Goal: Information Seeking & Learning: Learn about a topic

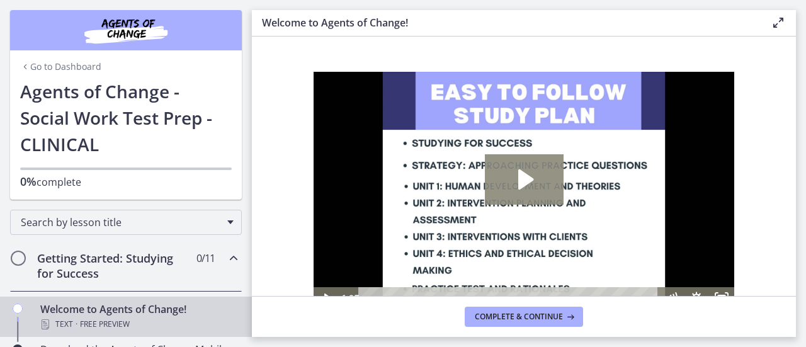
click at [520, 176] on icon "Play Video: c1o6hcmjueu5qasqsu00.mp4" at bounding box center [526, 179] width 15 height 20
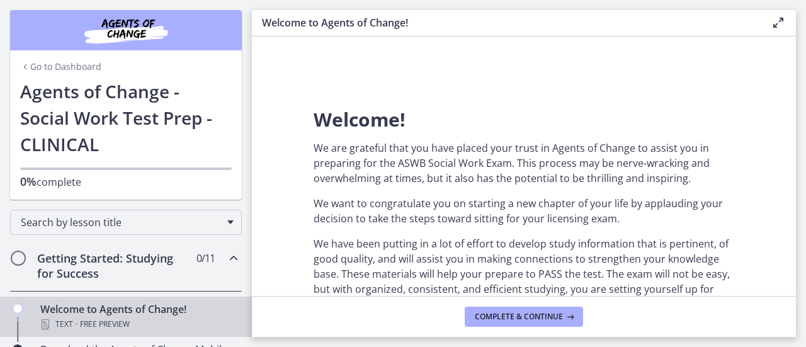
scroll to position [315, 0]
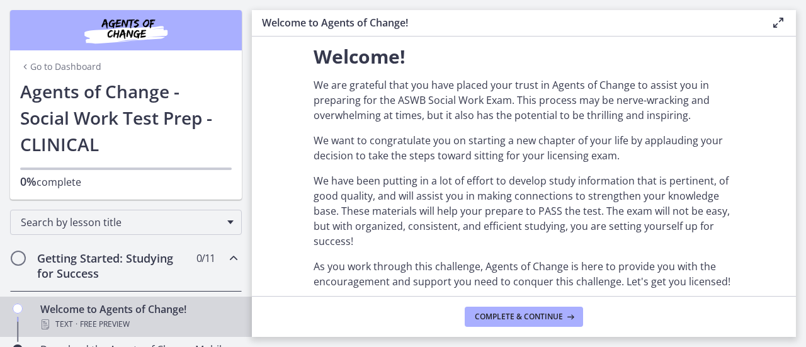
click at [280, 285] on section "Welcome! We are grateful that you have placed your trust in Agents of Change to…" at bounding box center [524, 167] width 544 height 260
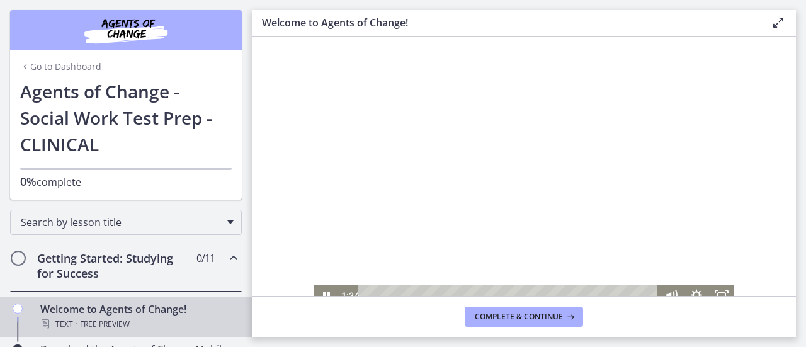
scroll to position [66, 0]
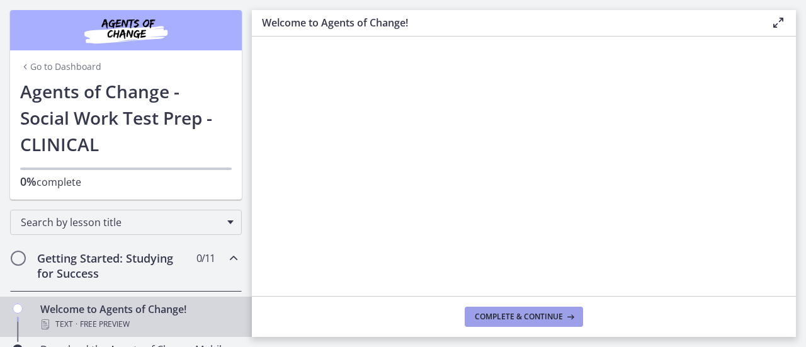
click at [539, 314] on span "Complete & continue" at bounding box center [519, 317] width 88 height 10
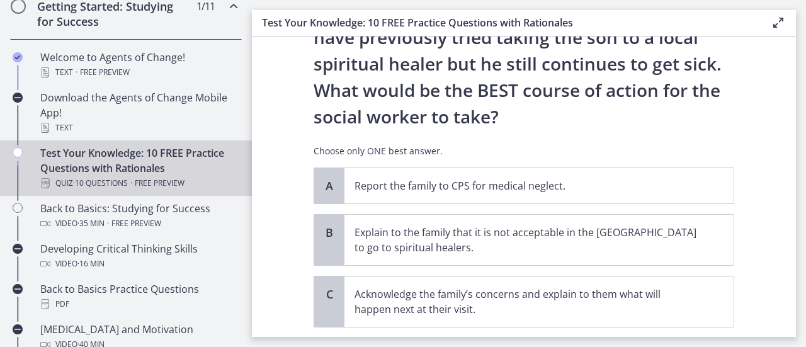
scroll to position [364, 0]
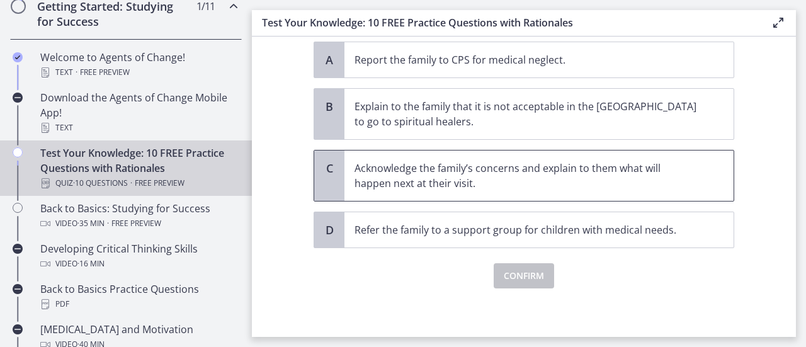
click at [489, 163] on p "Acknowledge the family’s concerns and explain to them what will happen next at …" at bounding box center [527, 176] width 344 height 30
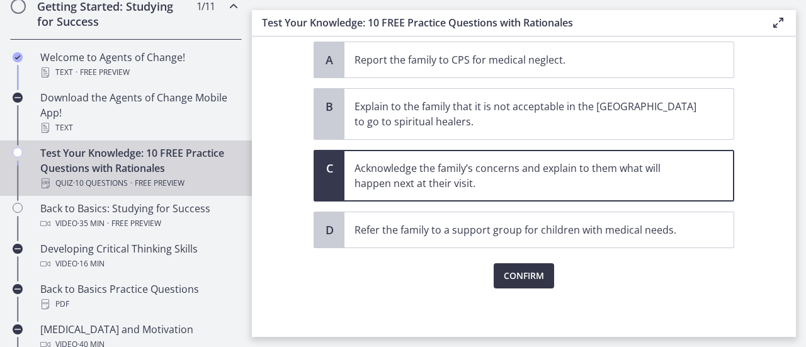
click at [530, 278] on span "Confirm" at bounding box center [524, 275] width 40 height 15
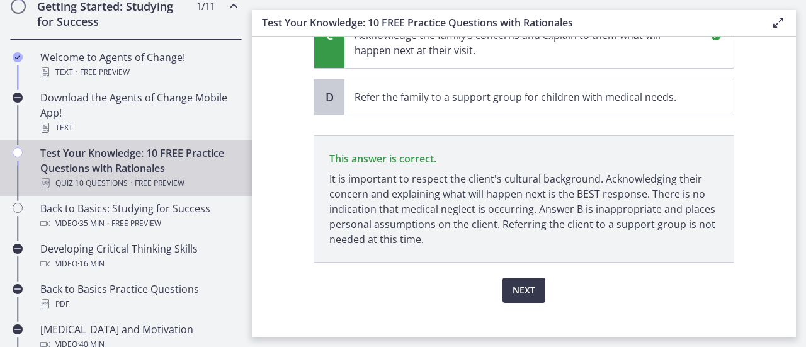
scroll to position [511, 0]
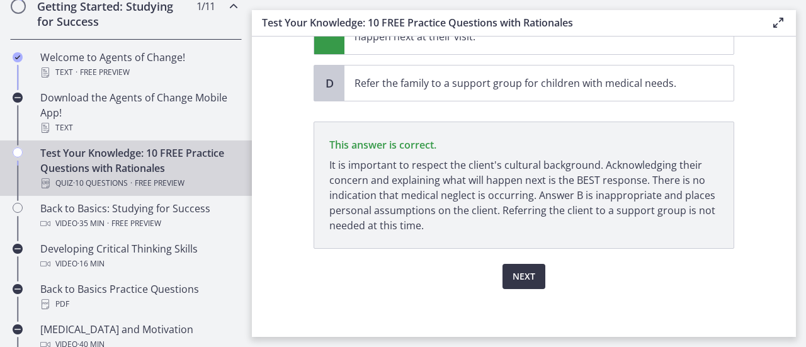
click at [513, 272] on span "Next" at bounding box center [524, 276] width 23 height 15
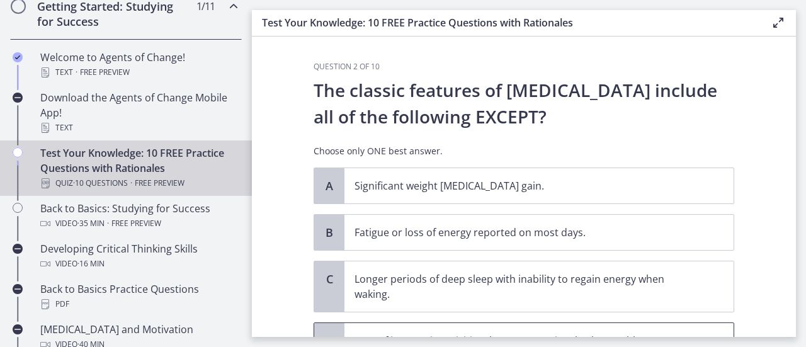
scroll to position [111, 0]
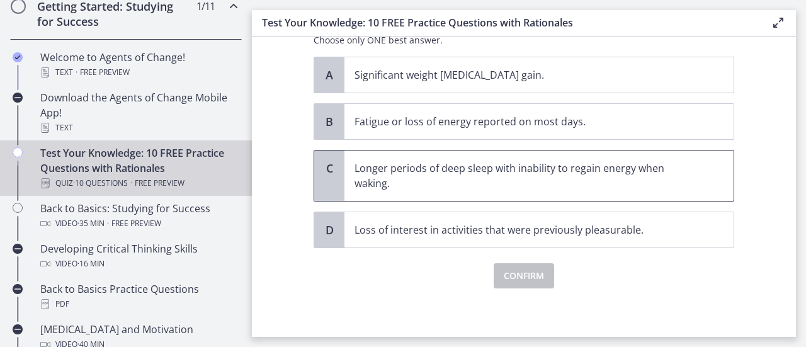
click at [476, 166] on p "Longer periods of deep sleep with inability to regain energy when waking." at bounding box center [527, 176] width 344 height 30
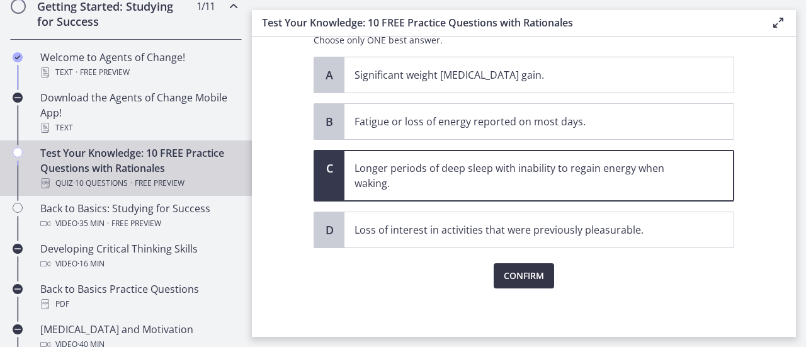
click at [511, 278] on span "Confirm" at bounding box center [524, 275] width 40 height 15
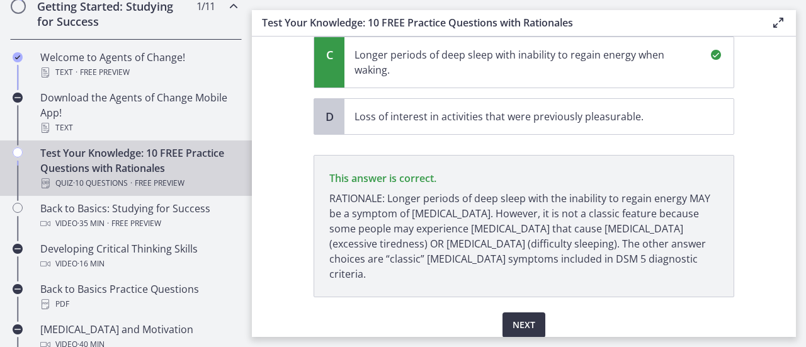
scroll to position [258, 0]
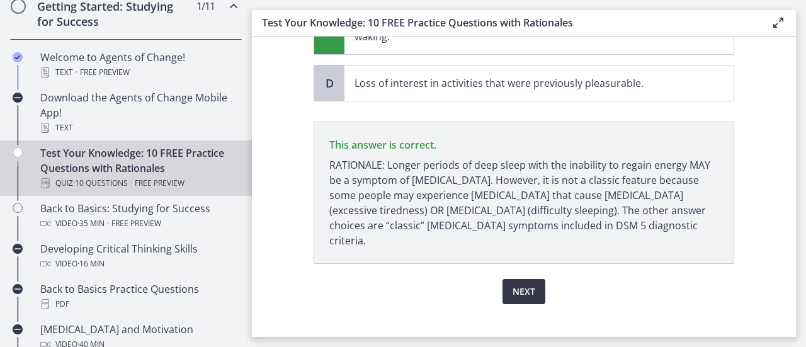
click at [522, 284] on span "Next" at bounding box center [524, 291] width 23 height 15
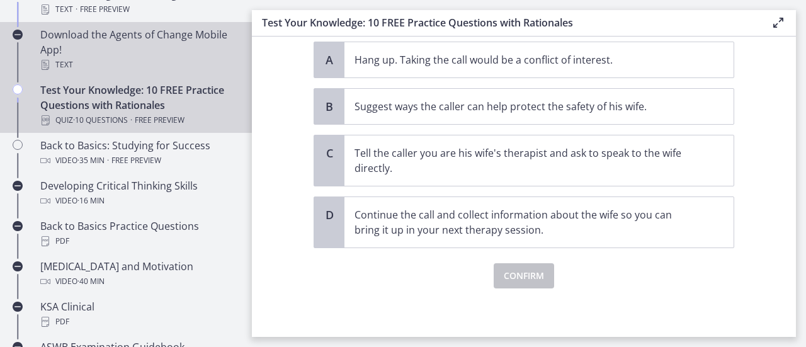
scroll to position [252, 0]
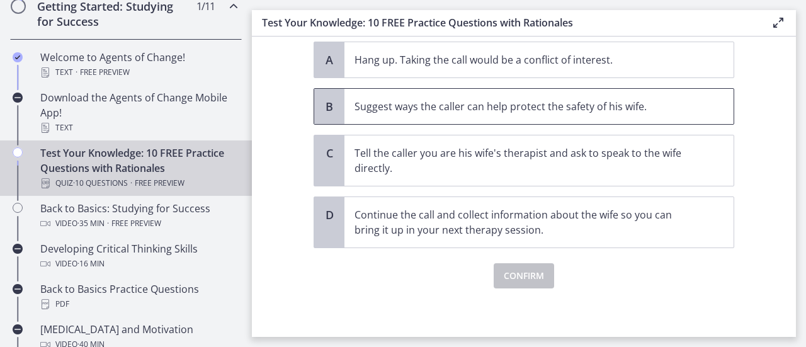
click at [492, 108] on p "Suggest ways the caller can help protect the safety of his wife." at bounding box center [527, 106] width 344 height 15
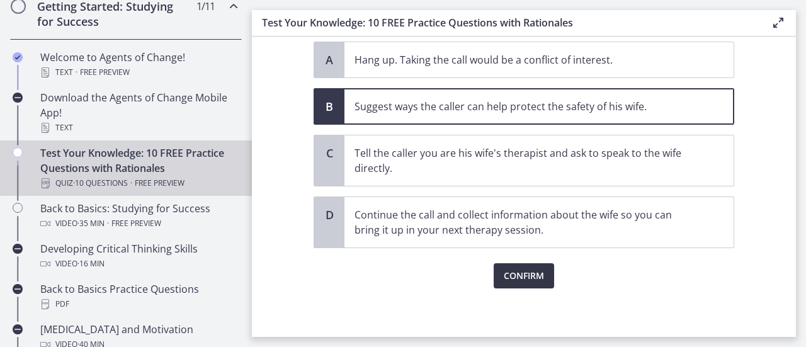
click at [530, 275] on span "Confirm" at bounding box center [524, 275] width 40 height 15
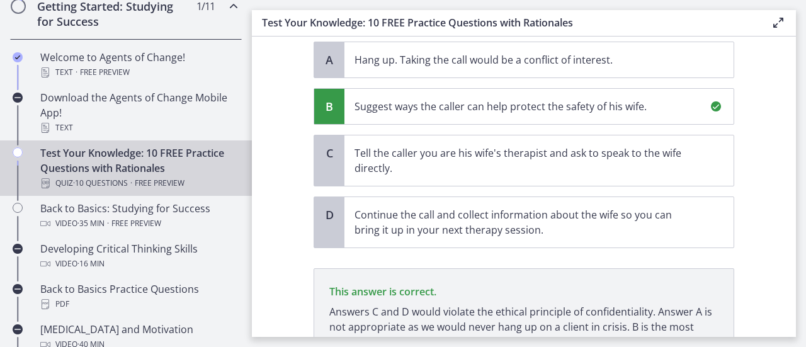
scroll to position [401, 0]
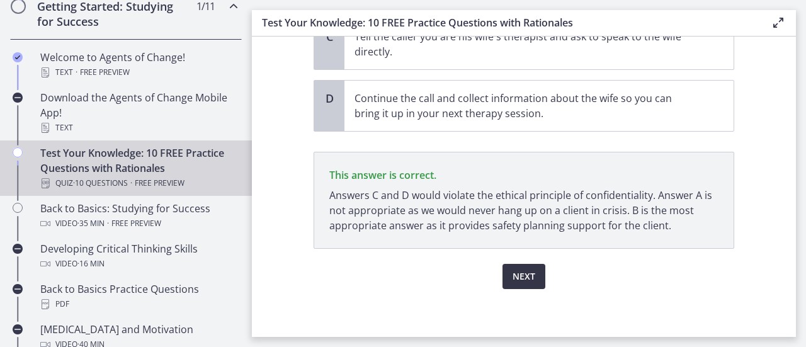
click at [513, 275] on span "Next" at bounding box center [524, 276] width 23 height 15
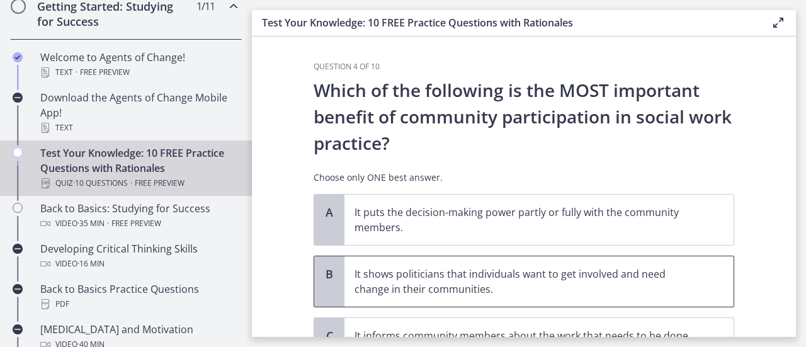
scroll to position [63, 0]
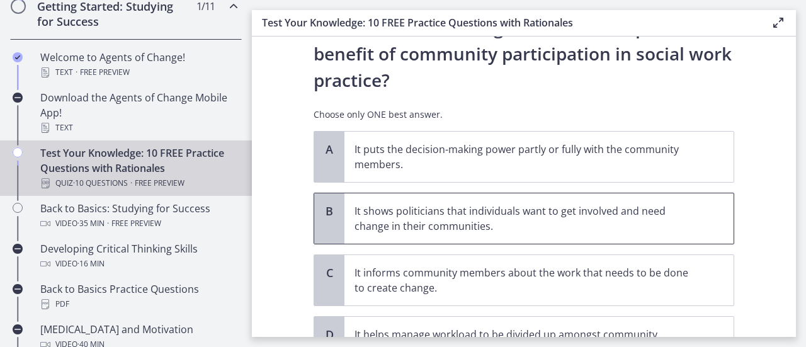
click at [416, 212] on p "It shows politicians that individuals want to get involved and need change in t…" at bounding box center [527, 219] width 344 height 30
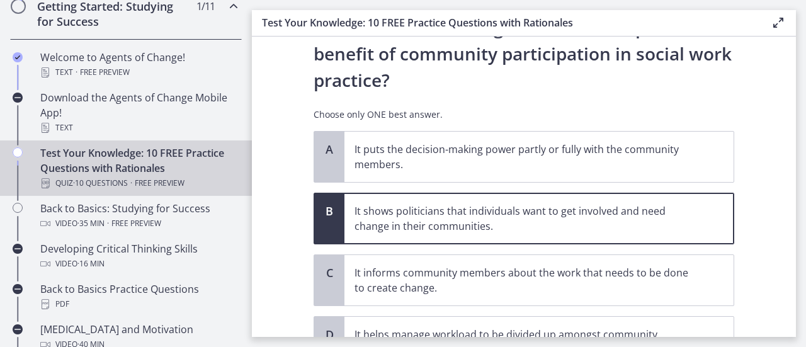
scroll to position [183, 0]
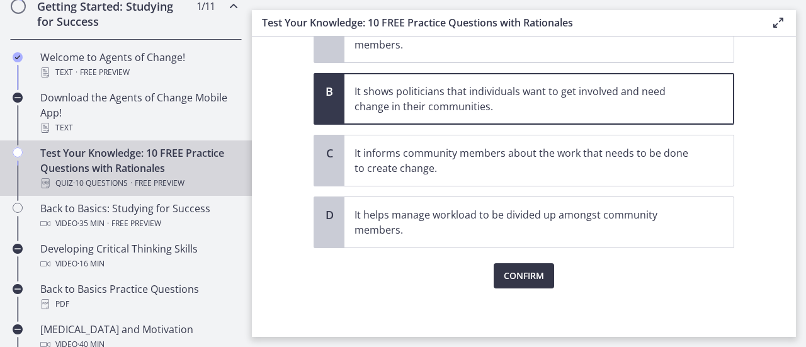
click at [524, 280] on span "Confirm" at bounding box center [524, 275] width 40 height 15
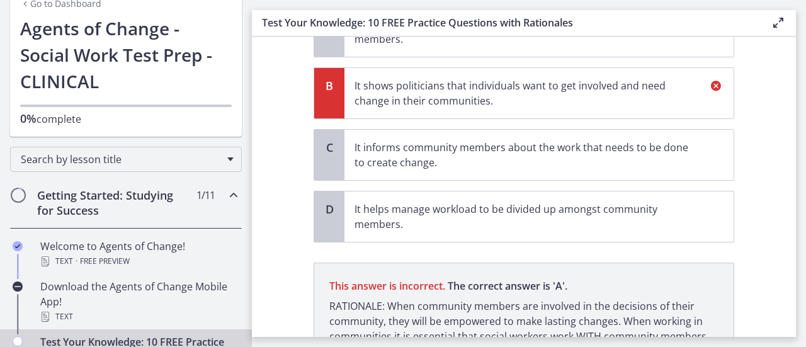
scroll to position [62, 0]
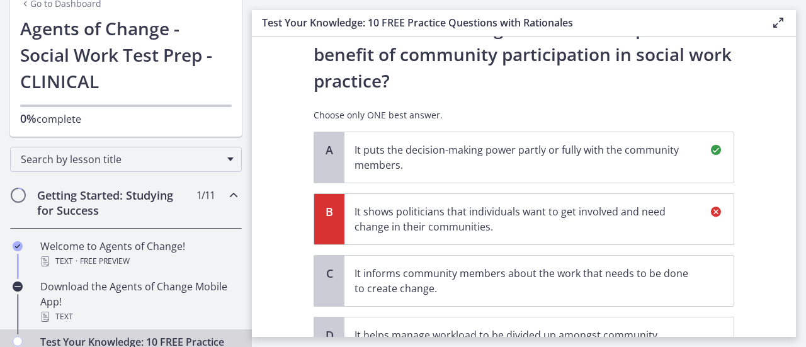
click at [548, 152] on p "It puts the decision-making power partly or fully with the community members." at bounding box center [527, 157] width 344 height 30
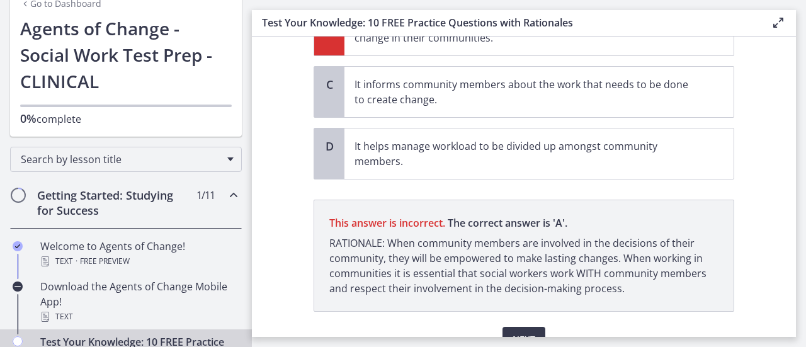
scroll to position [314, 0]
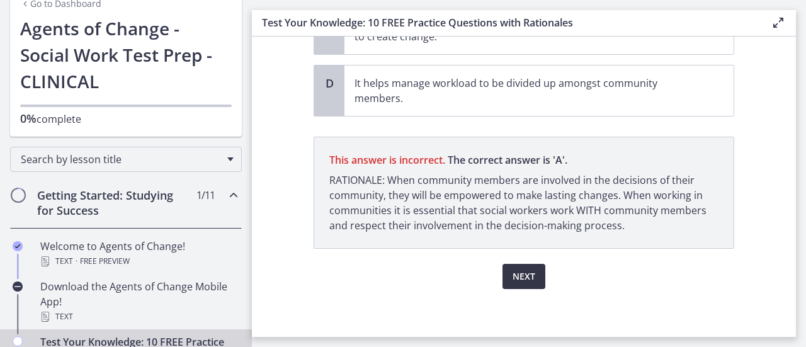
click at [531, 282] on button "Next" at bounding box center [524, 276] width 43 height 25
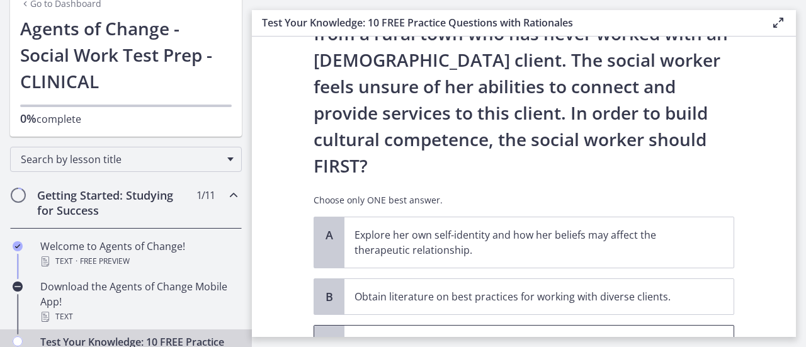
scroll to position [252, 0]
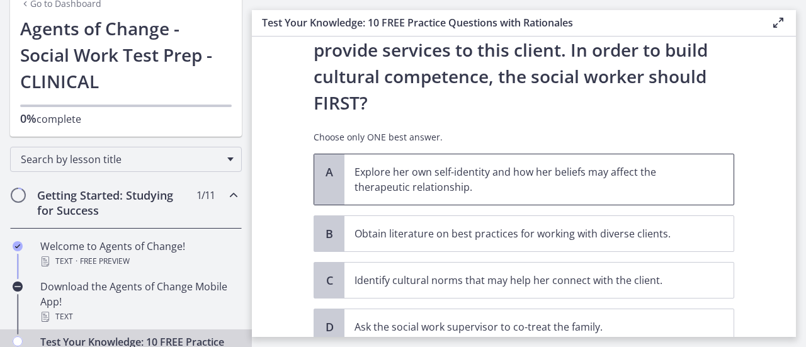
click at [493, 164] on p "Explore her own self-identity and how her beliefs may affect the therapeutic re…" at bounding box center [527, 179] width 344 height 30
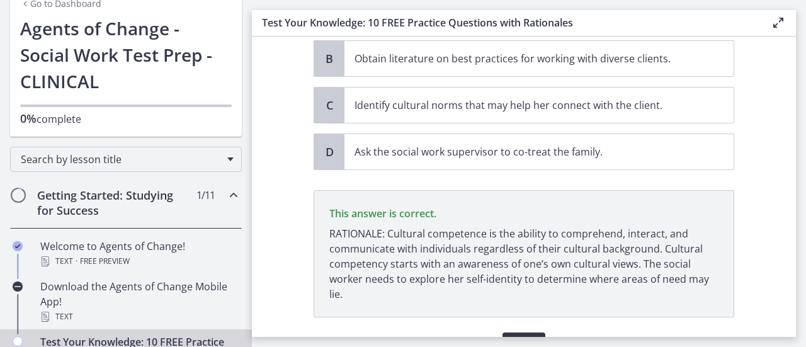
scroll to position [443, 0]
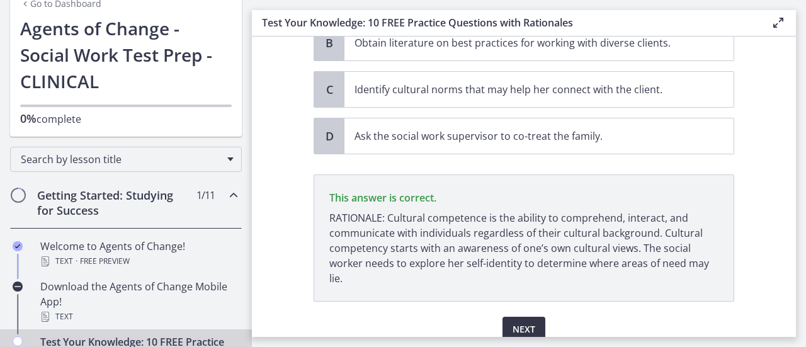
click at [514, 322] on span "Next" at bounding box center [524, 329] width 23 height 15
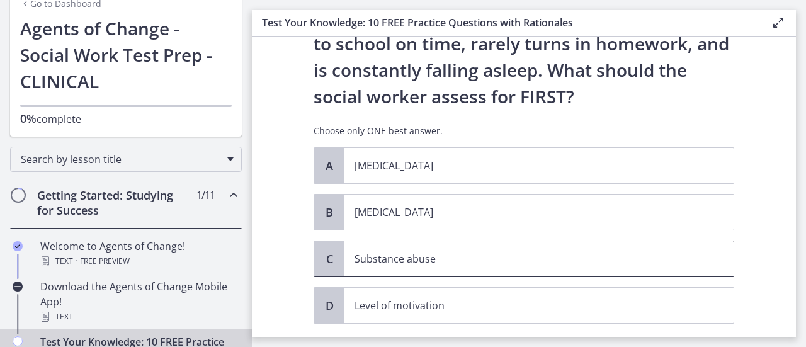
scroll to position [202, 0]
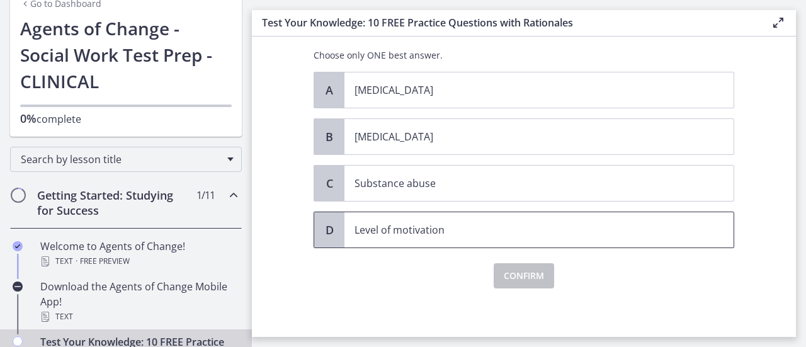
click at [370, 235] on p "Level of motivation" at bounding box center [527, 229] width 344 height 15
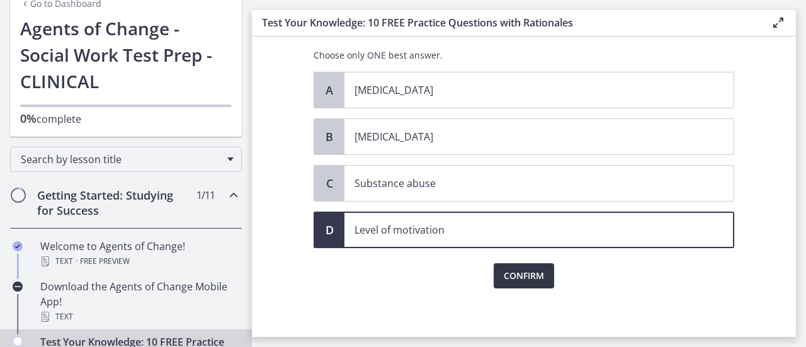
click at [522, 269] on span "Confirm" at bounding box center [524, 275] width 40 height 15
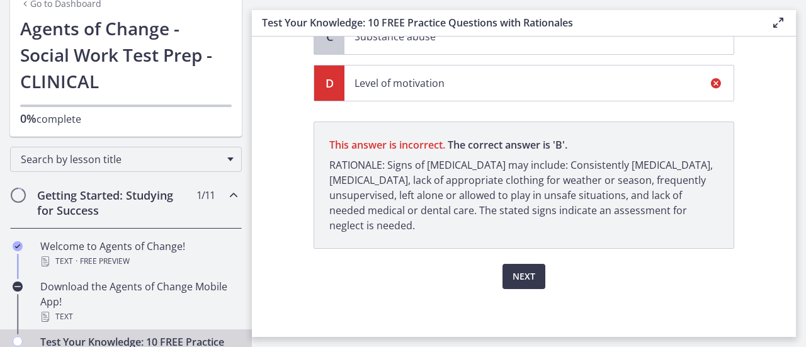
scroll to position [222, 0]
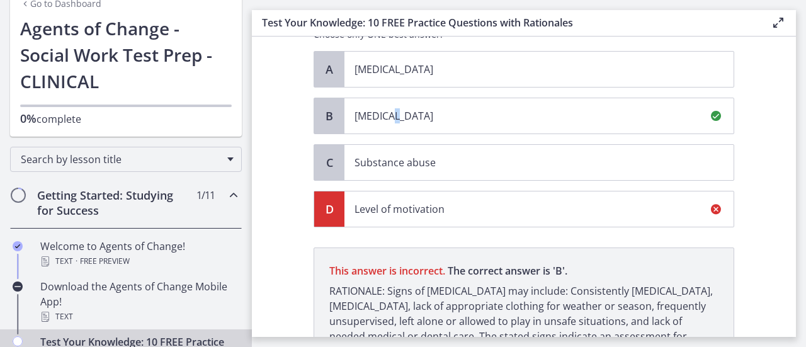
click at [382, 125] on span "[MEDICAL_DATA]" at bounding box center [539, 115] width 389 height 35
click at [333, 105] on div "B" at bounding box center [329, 115] width 30 height 35
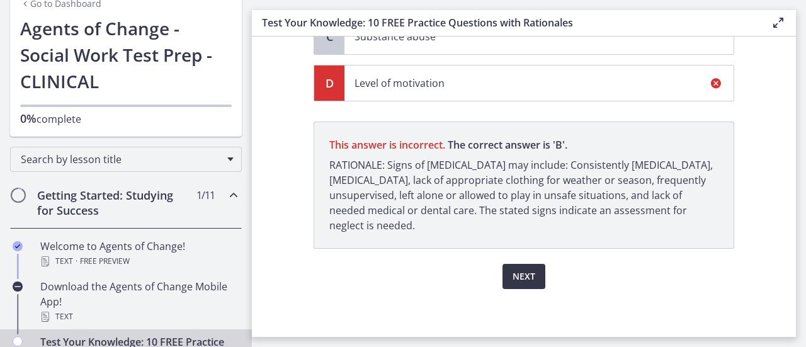
click at [508, 264] on button "Next" at bounding box center [524, 276] width 43 height 25
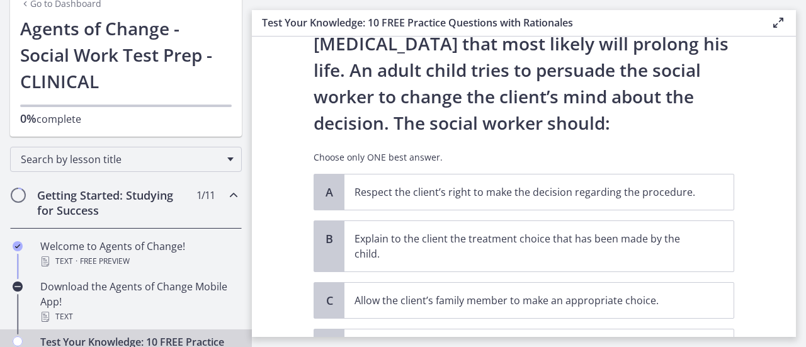
scroll to position [258, 0]
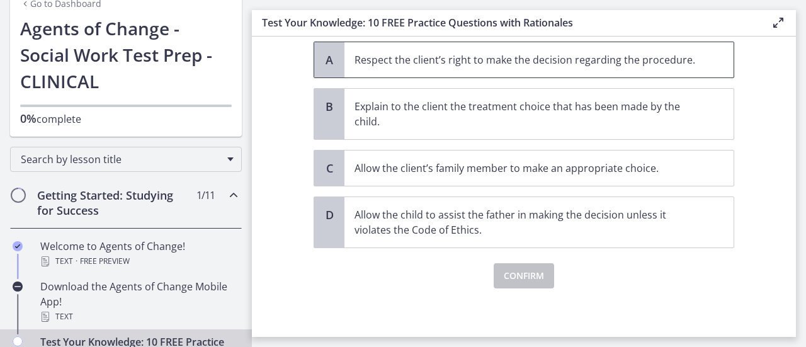
click at [472, 60] on p "Respect the client’s right to make the decision regarding the procedure." at bounding box center [527, 59] width 344 height 15
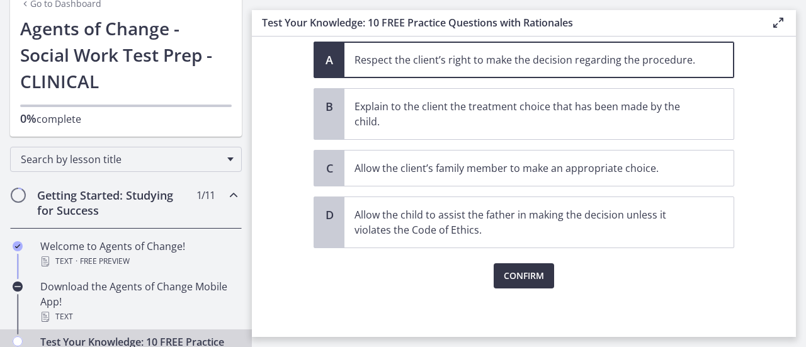
click at [536, 273] on span "Confirm" at bounding box center [524, 275] width 40 height 15
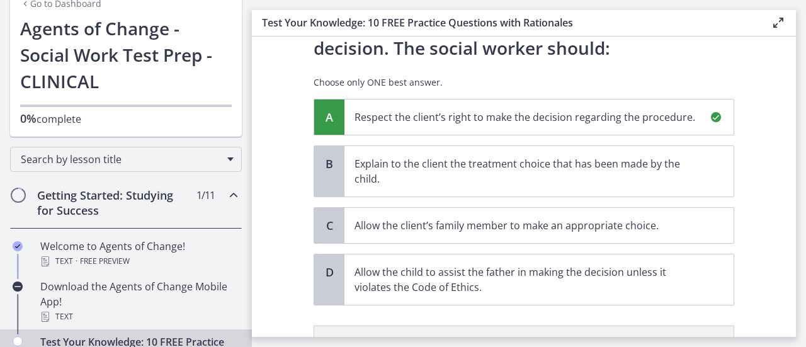
scroll to position [390, 0]
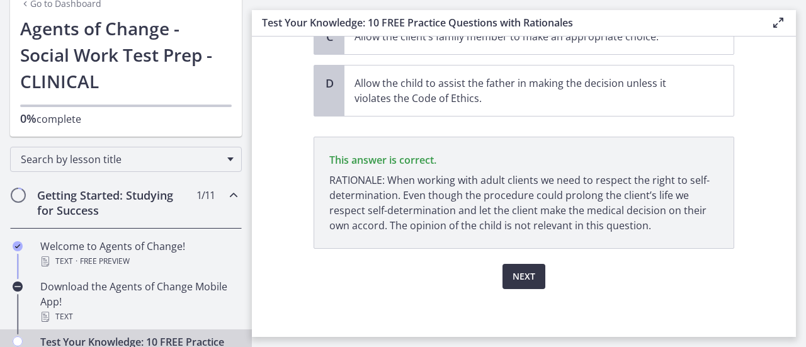
click at [535, 272] on button "Next" at bounding box center [524, 276] width 43 height 25
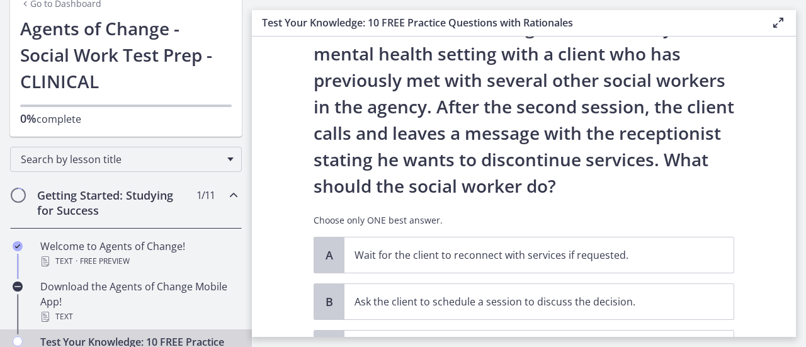
scroll to position [126, 0]
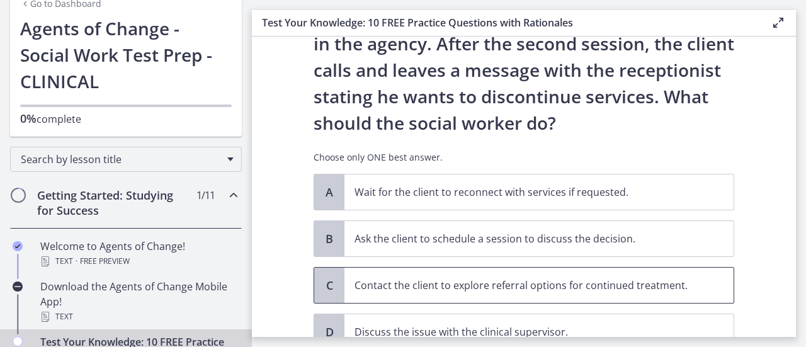
click at [527, 292] on p "Contact the client to explore referral options for continued treatment." at bounding box center [527, 285] width 344 height 15
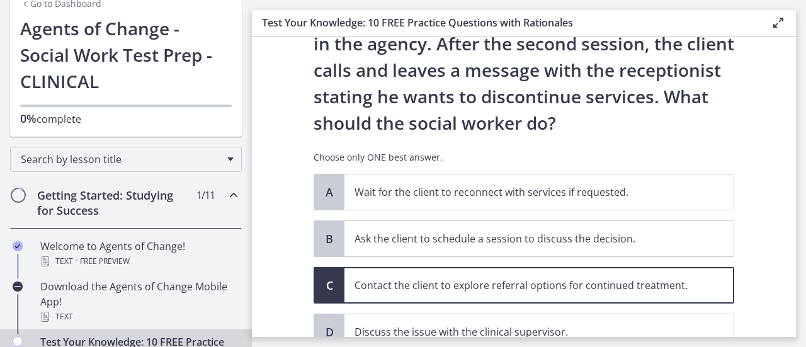
scroll to position [228, 0]
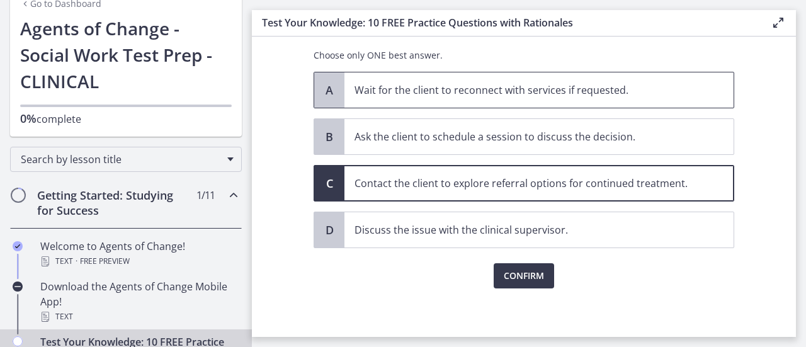
click at [421, 96] on p "Wait for the client to reconnect with services if requested." at bounding box center [527, 90] width 344 height 15
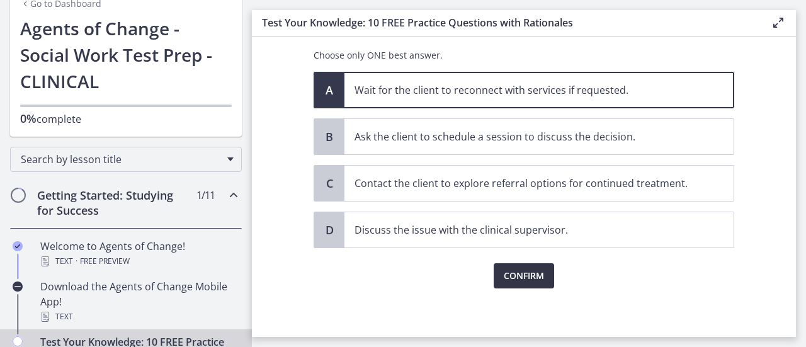
click at [518, 278] on span "Confirm" at bounding box center [524, 275] width 40 height 15
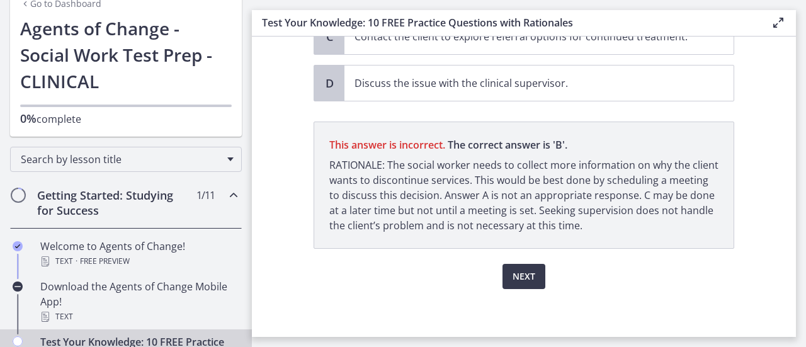
scroll to position [123, 0]
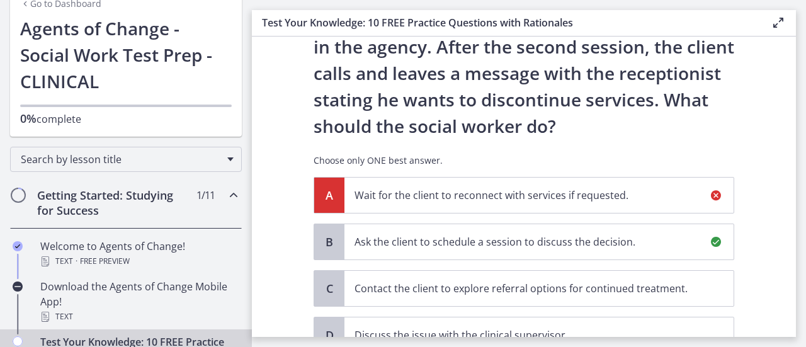
click at [475, 235] on p "Ask the client to schedule a session to discuss the decision." at bounding box center [527, 241] width 344 height 15
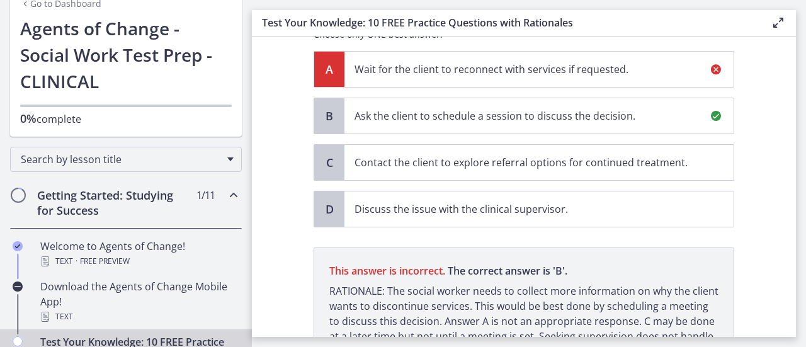
scroll to position [375, 0]
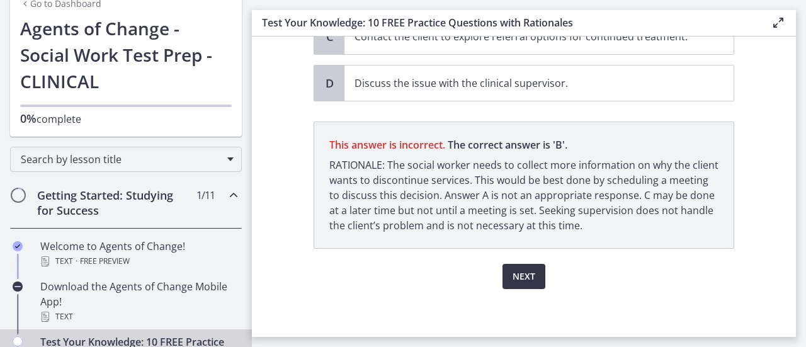
click at [517, 274] on span "Next" at bounding box center [524, 276] width 23 height 15
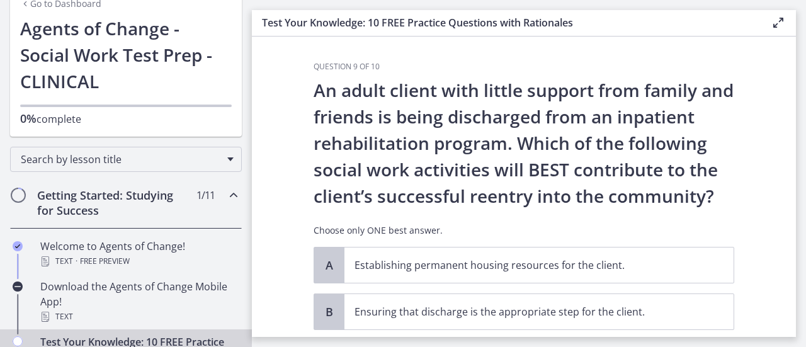
scroll to position [126, 0]
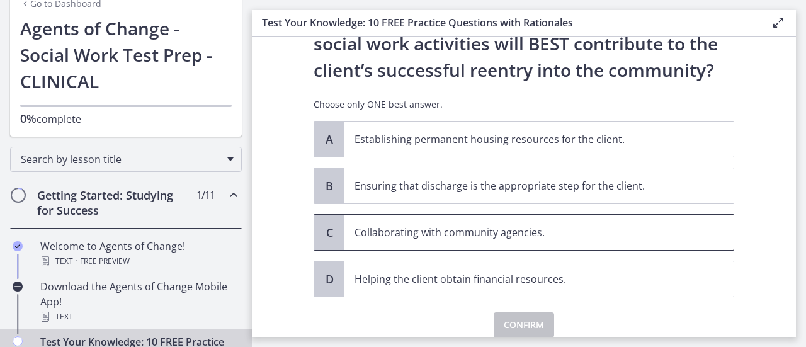
click at [490, 223] on span "Collaborating with community agencies." at bounding box center [539, 232] width 389 height 35
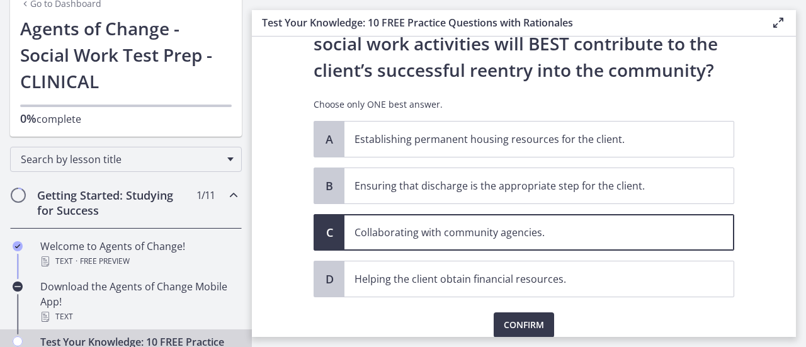
click at [508, 308] on div "Confirm" at bounding box center [524, 317] width 421 height 40
click at [504, 318] on span "Confirm" at bounding box center [524, 325] width 40 height 15
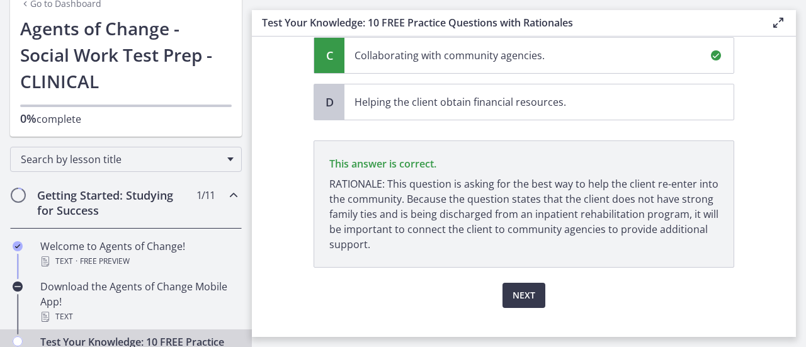
scroll to position [322, 0]
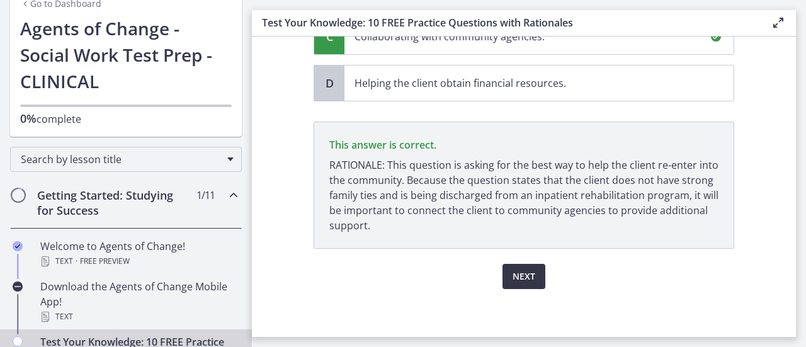
click at [513, 277] on span "Next" at bounding box center [524, 276] width 23 height 15
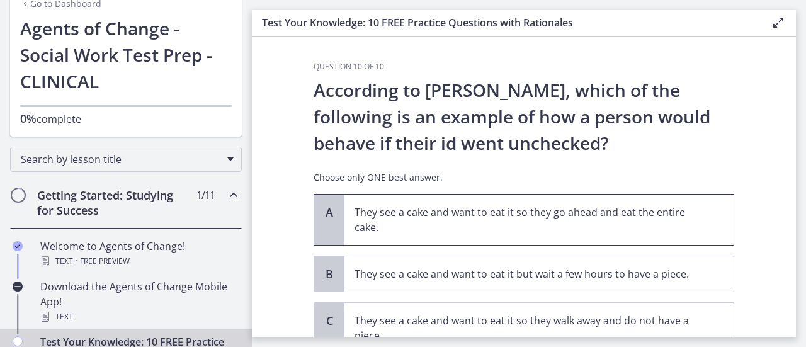
scroll to position [63, 0]
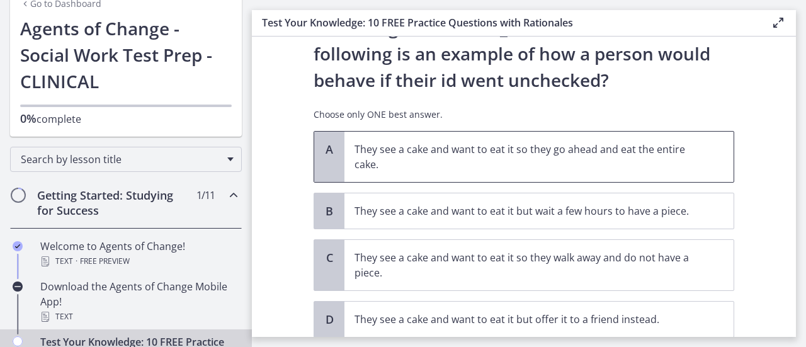
click at [515, 154] on p "They see a cake and want to eat it so they go ahead and eat the entire cake." at bounding box center [527, 157] width 344 height 30
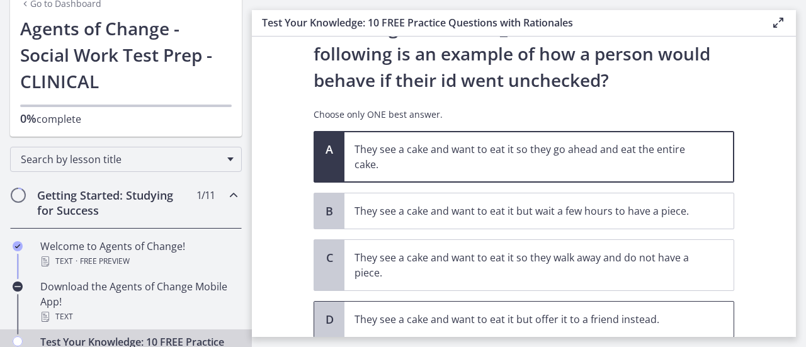
scroll to position [152, 0]
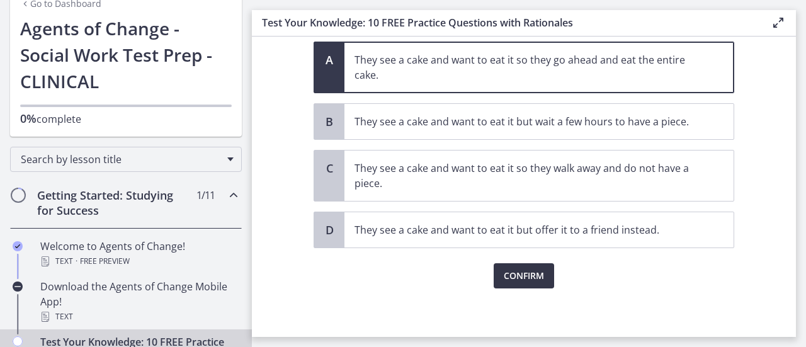
click at [530, 282] on button "Confirm" at bounding box center [524, 275] width 60 height 25
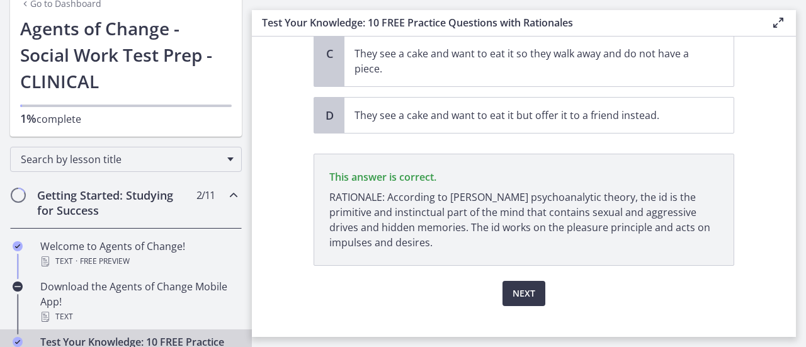
scroll to position [284, 0]
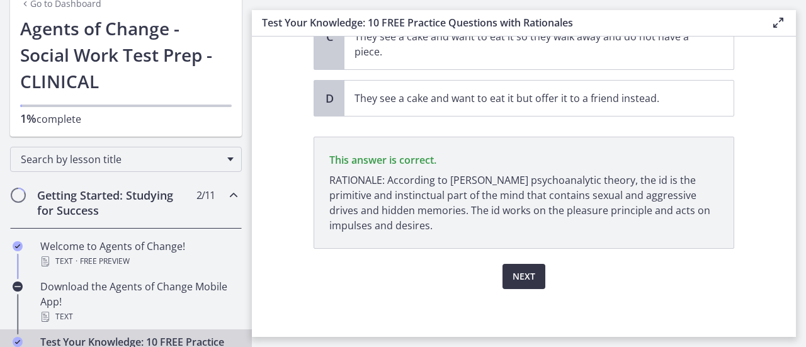
click at [525, 280] on span "Next" at bounding box center [524, 276] width 23 height 15
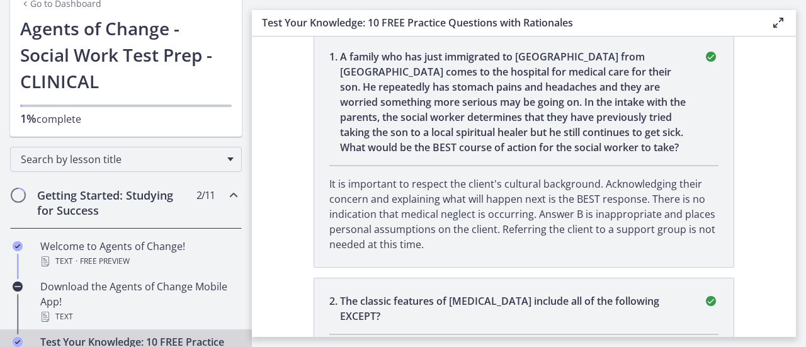
scroll to position [0, 0]
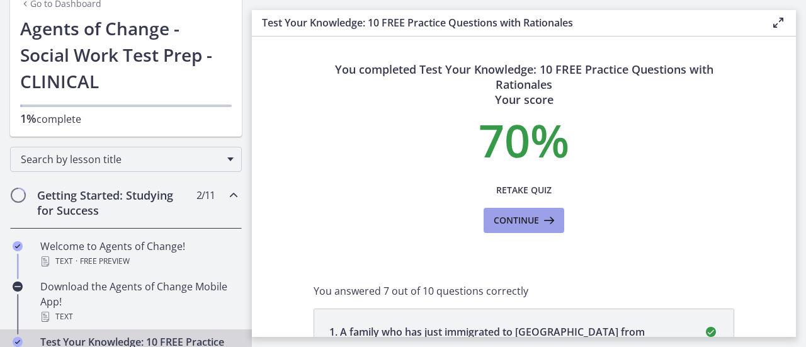
click at [539, 222] on icon at bounding box center [548, 220] width 18 height 15
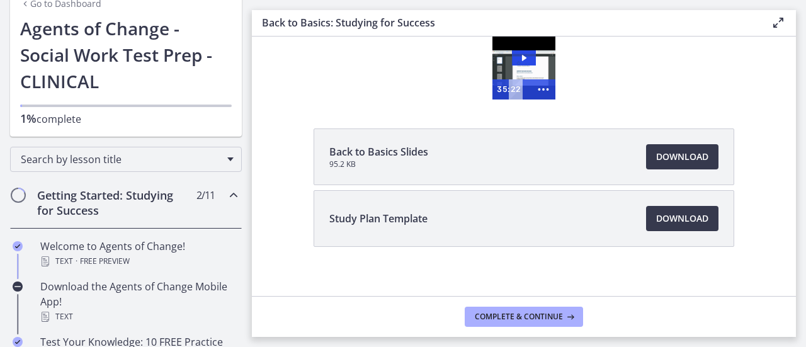
click at [606, 149] on li "Back to Basics Slides 95.2 KB Download Opens in a new window" at bounding box center [524, 157] width 421 height 57
click at [692, 162] on span "Download Opens in a new window" at bounding box center [683, 156] width 52 height 15
click at [702, 226] on link "Download Opens in a new window" at bounding box center [682, 218] width 72 height 25
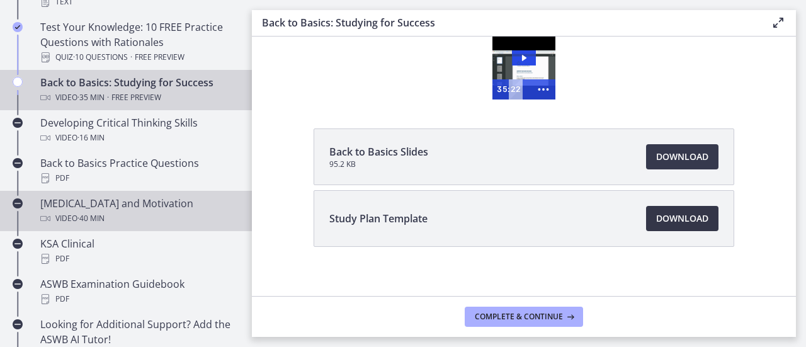
scroll to position [504, 0]
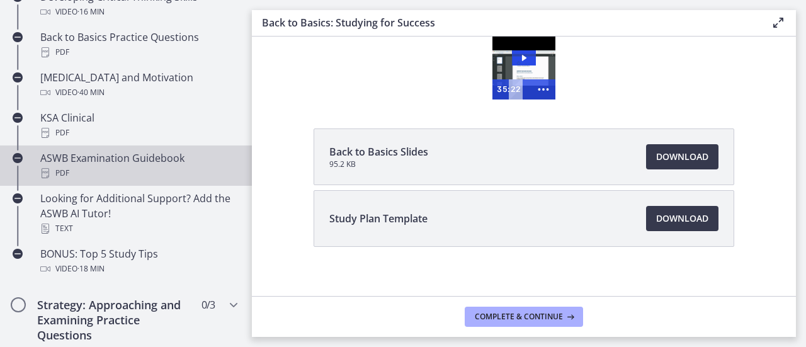
click at [102, 162] on div "ASWB Examination Guidebook PDF" at bounding box center [138, 166] width 197 height 30
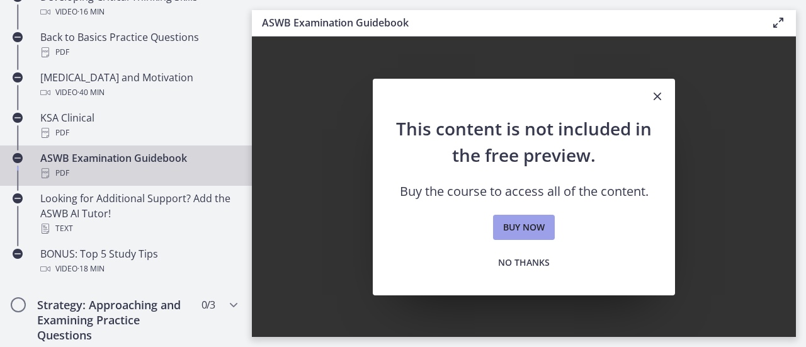
click at [531, 234] on link "Buy now" at bounding box center [524, 227] width 62 height 25
